Goal: Task Accomplishment & Management: Manage account settings

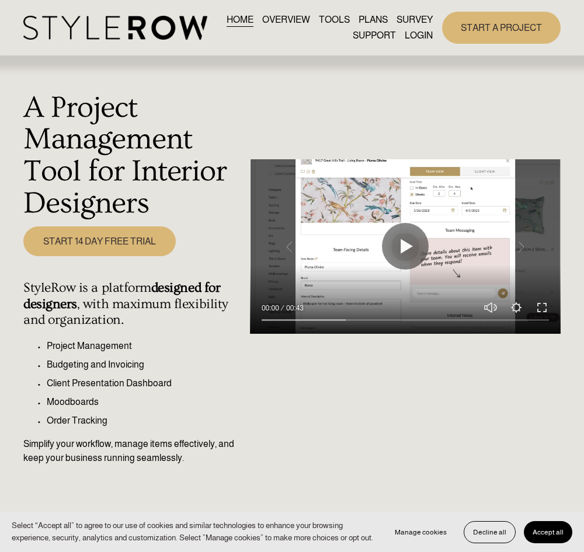
click at [548, 532] on span "Accept all" at bounding box center [547, 532] width 31 height 8
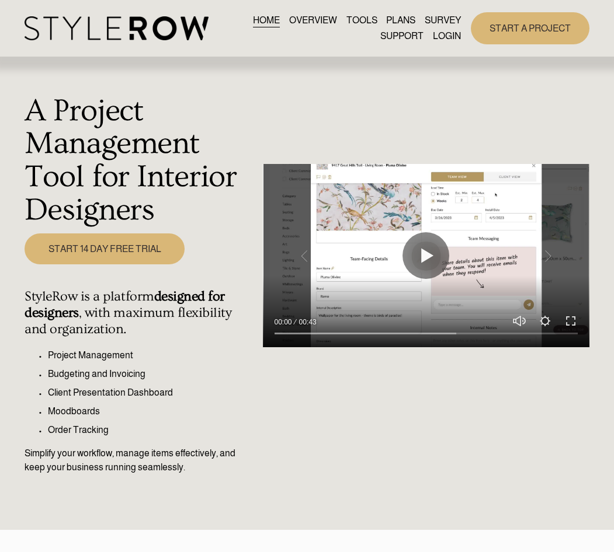
click at [259, 25] on link "HOME" at bounding box center [266, 21] width 27 height 16
click at [440, 37] on link "LOGIN" at bounding box center [447, 37] width 28 height 16
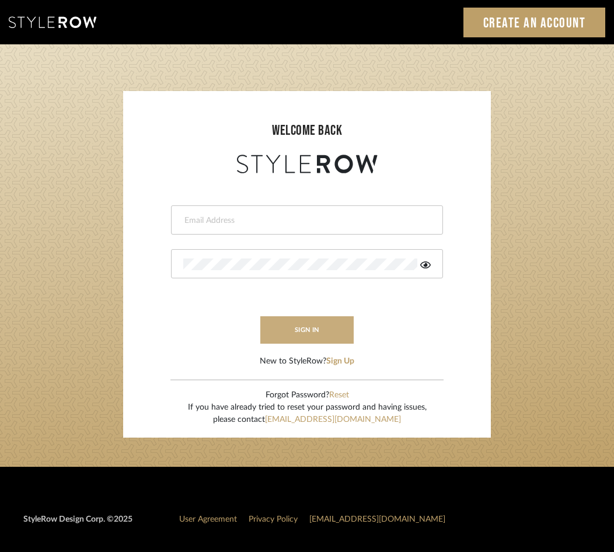
type input "crissy@theperfectvignette.com"
click at [297, 328] on button "sign in" at bounding box center [306, 329] width 93 height 27
